Goal: Task Accomplishment & Management: Manage account settings

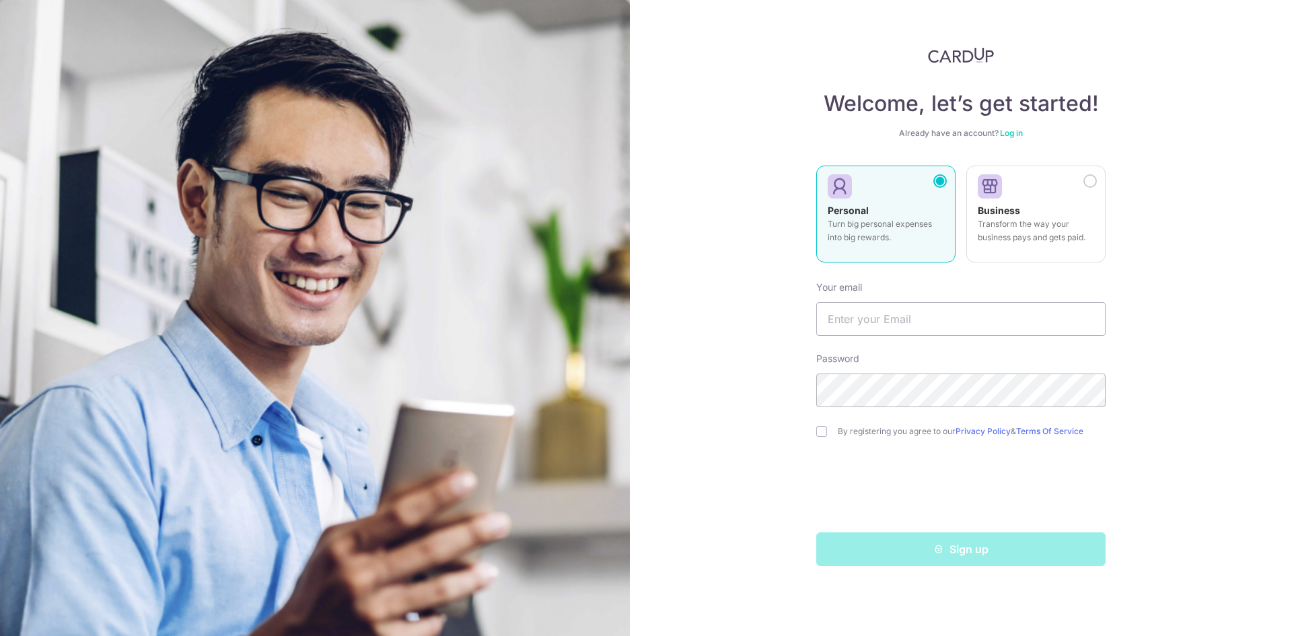
click at [1011, 131] on link "Log in" at bounding box center [1011, 133] width 23 height 10
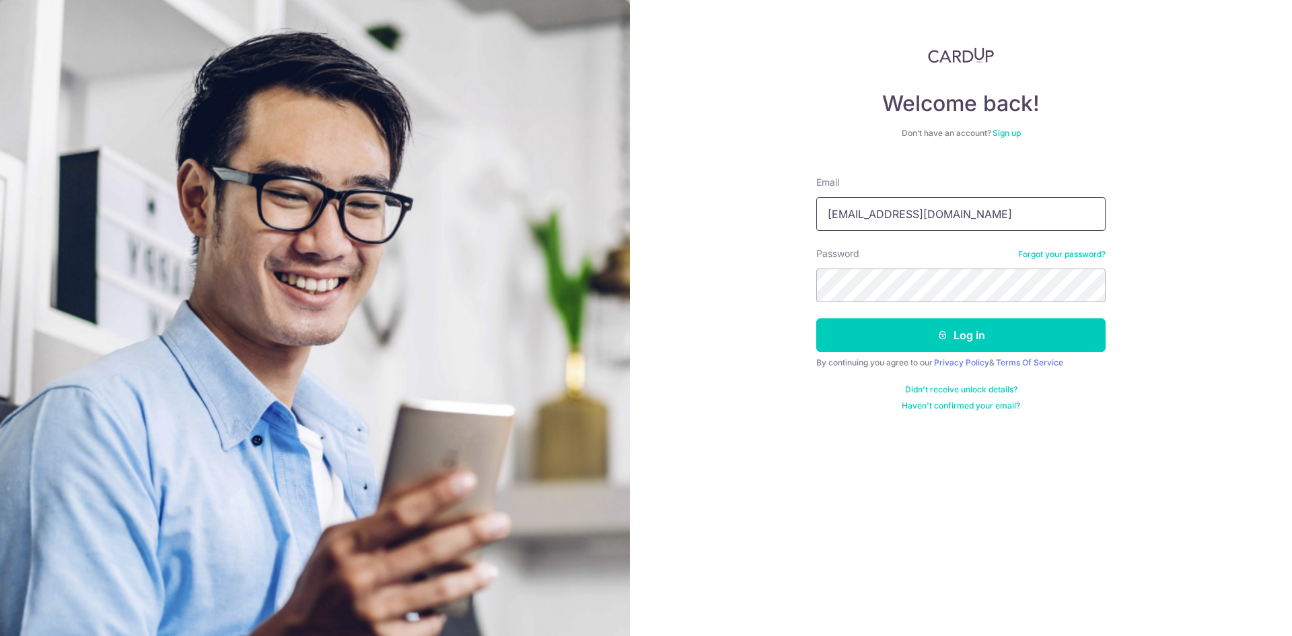
click at [931, 223] on input "[EMAIL_ADDRESS][DOMAIN_NAME]" at bounding box center [960, 214] width 289 height 34
click at [859, 337] on button "Log in" at bounding box center [960, 335] width 289 height 34
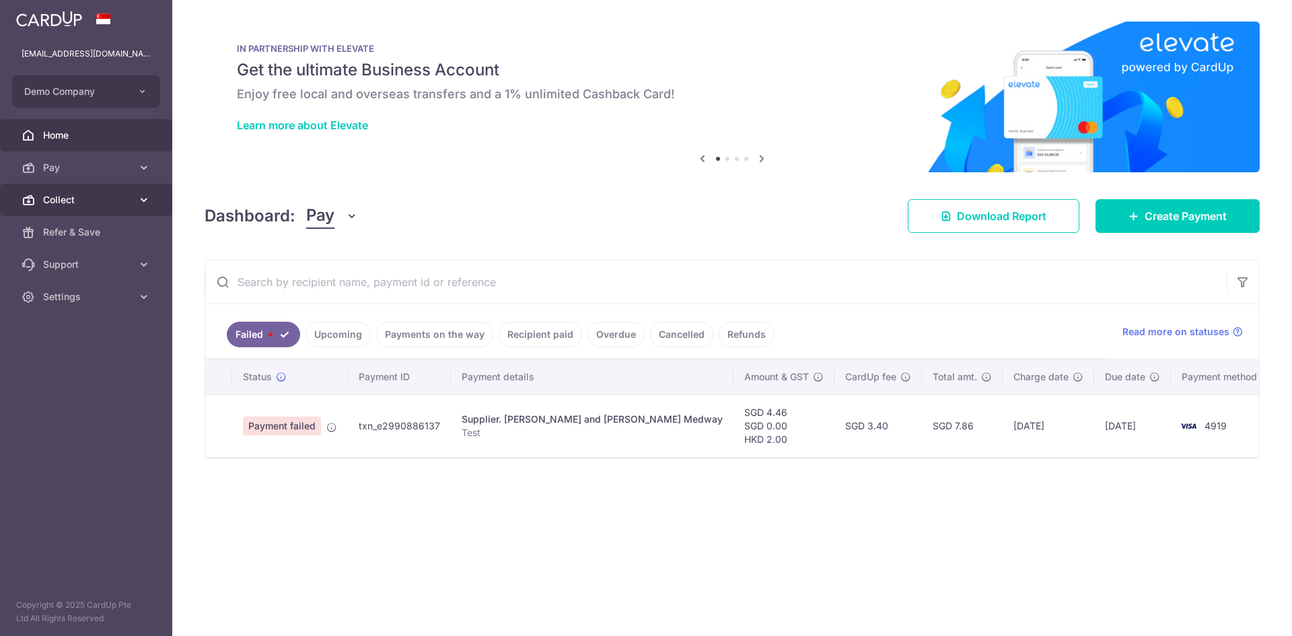
click at [119, 187] on link "Collect" at bounding box center [86, 200] width 172 height 32
